Goal: Find specific page/section

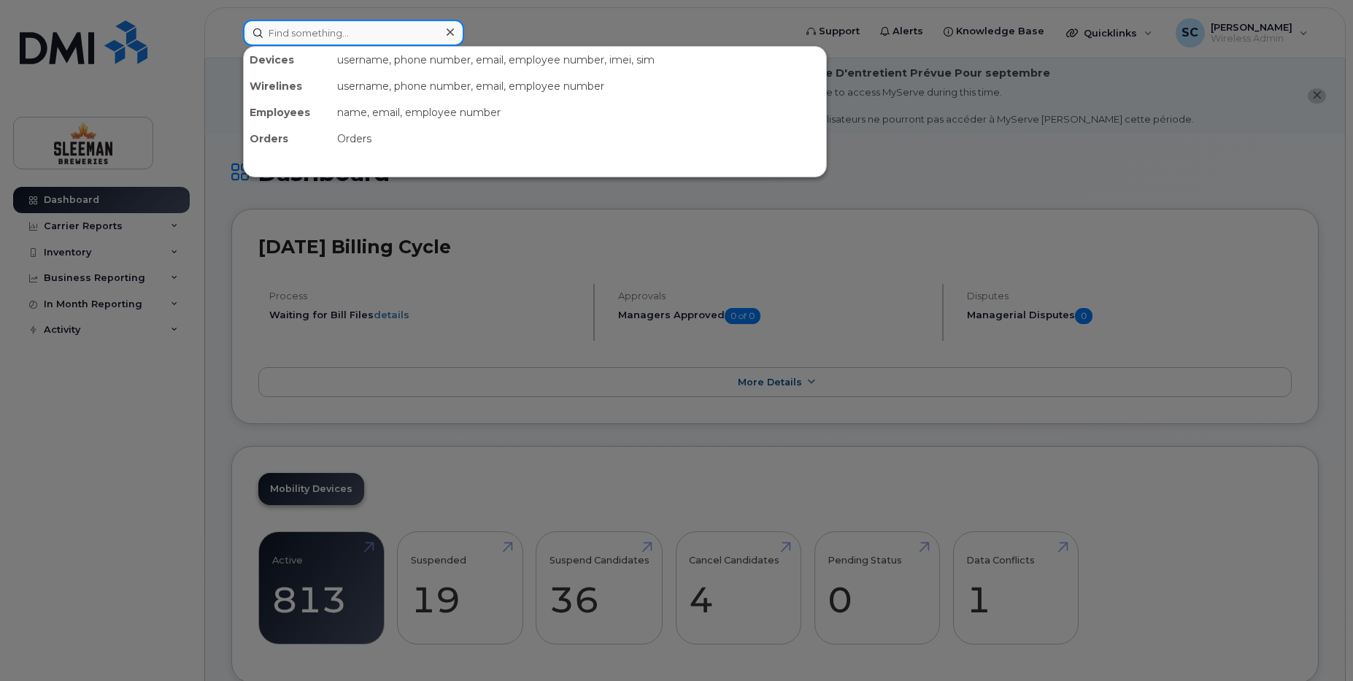
click at [282, 33] on input at bounding box center [353, 33] width 221 height 26
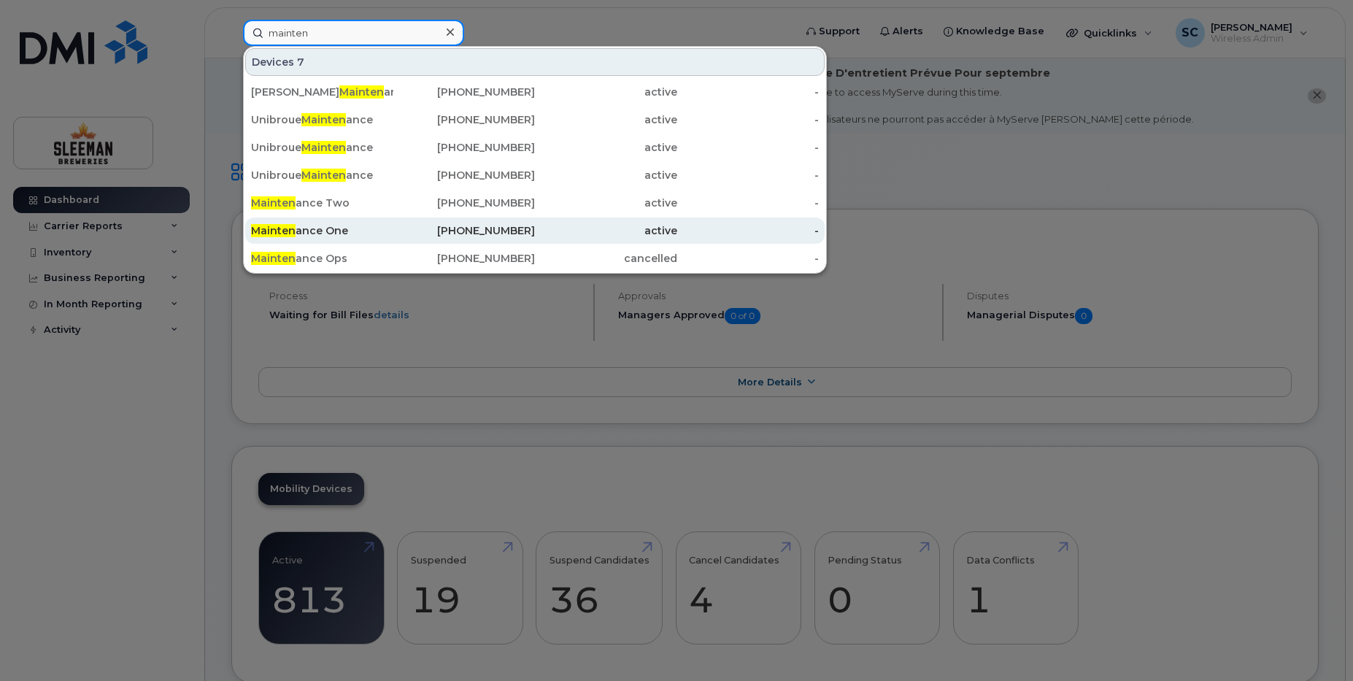
type input "mainten"
click at [291, 229] on span "Mainten" at bounding box center [273, 230] width 45 height 13
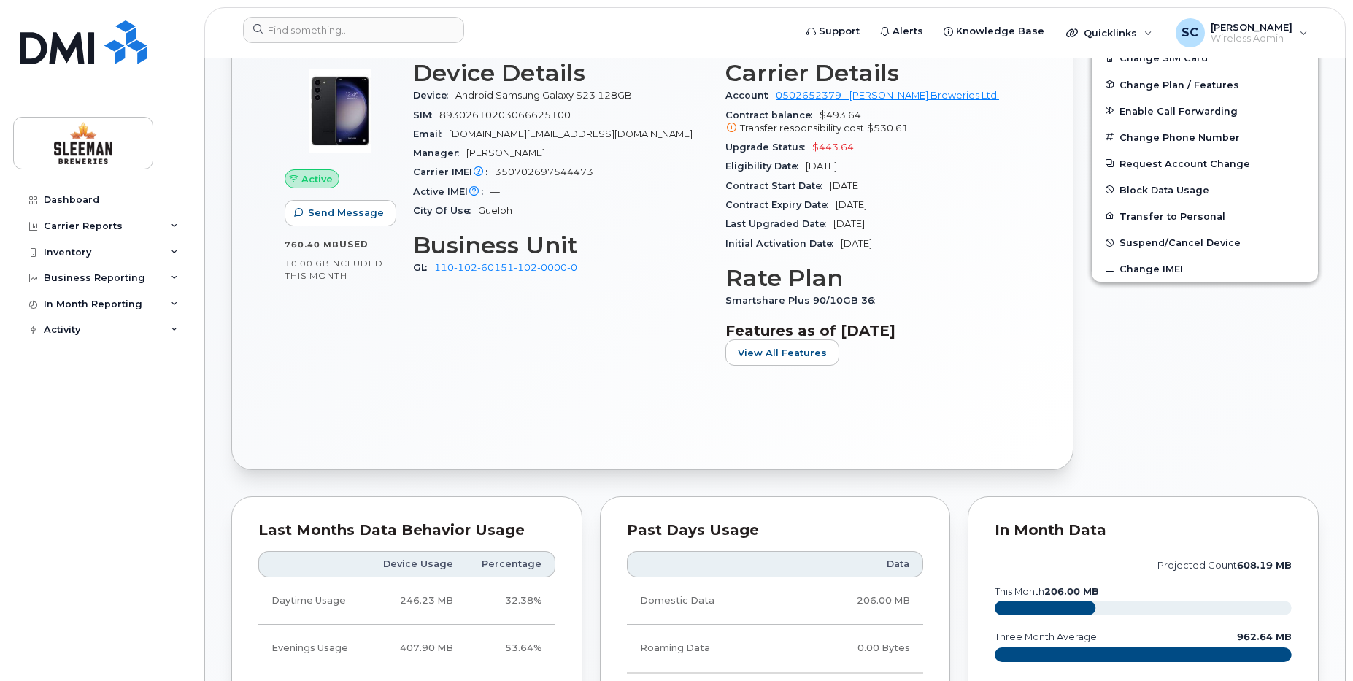
scroll to position [365, 0]
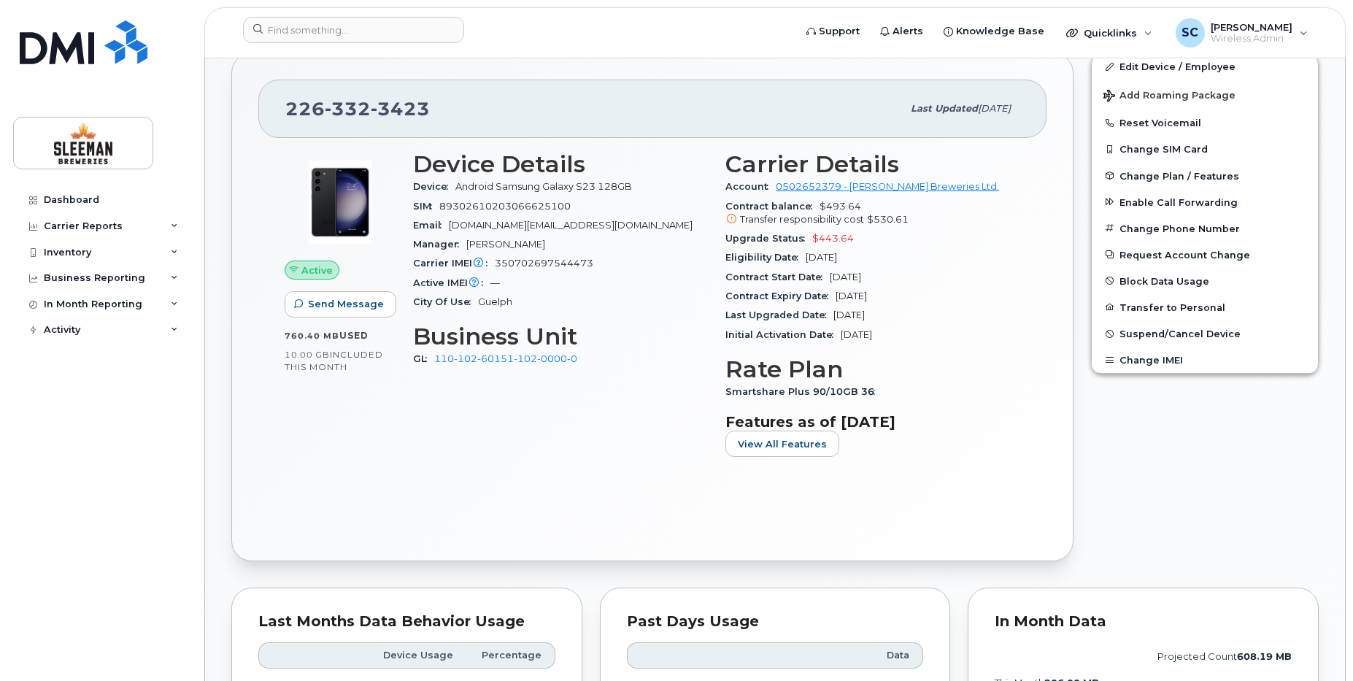
click at [53, 542] on div "Dashboard Carrier Reports Monthly Billing Data Daily Data Pooling Data Behavior…" at bounding box center [103, 423] width 180 height 472
click at [168, 334] on div "Activity" at bounding box center [101, 330] width 177 height 26
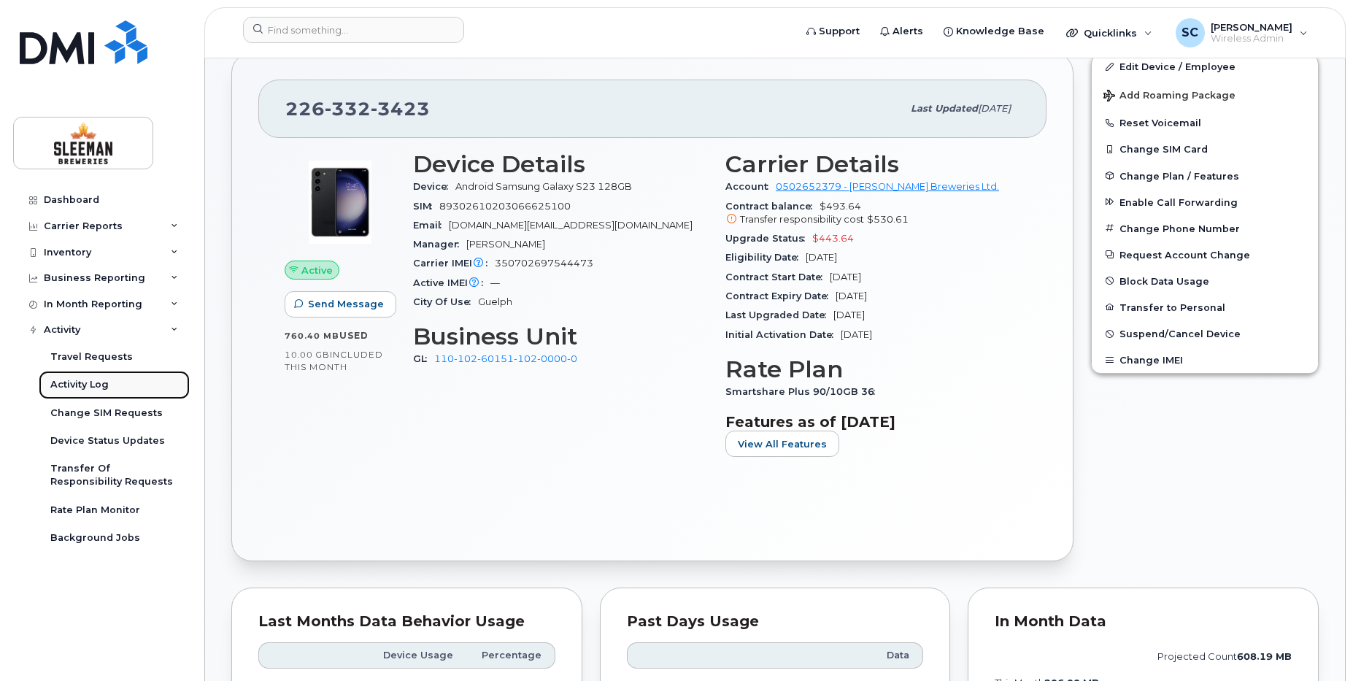
click at [96, 382] on div "Activity Log" at bounding box center [79, 384] width 58 height 13
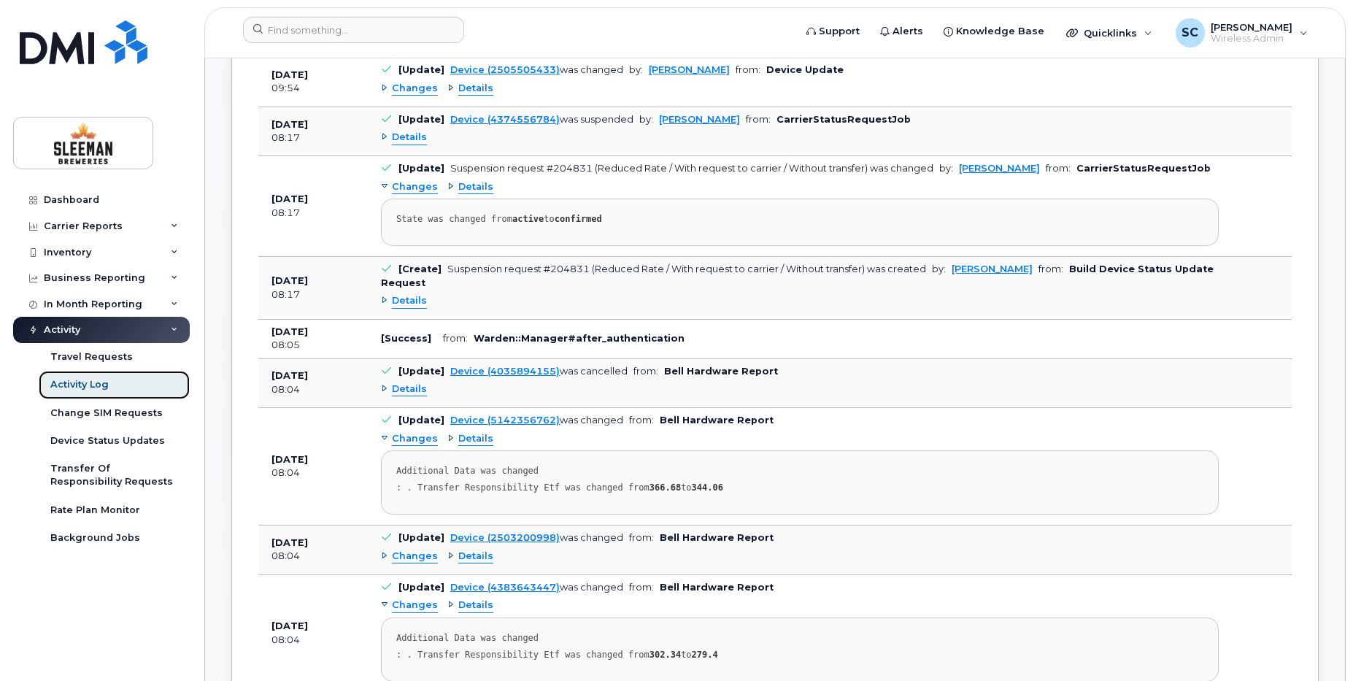
scroll to position [639, 0]
